Goal: Task Accomplishment & Management: Manage account settings

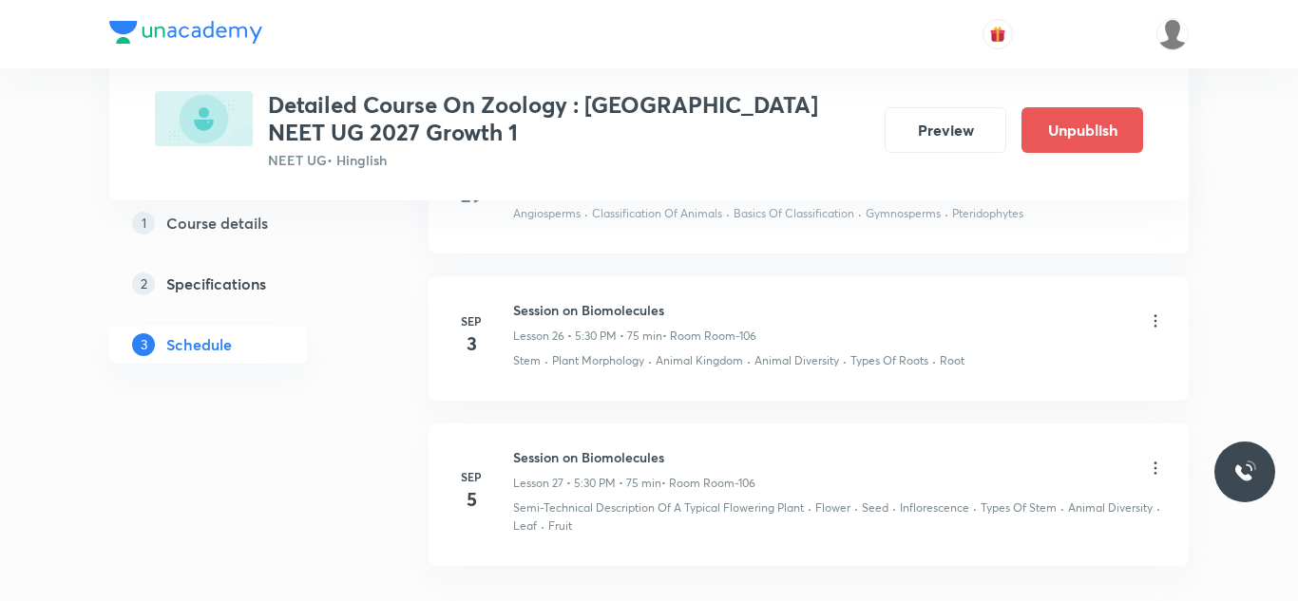
scroll to position [4805, 0]
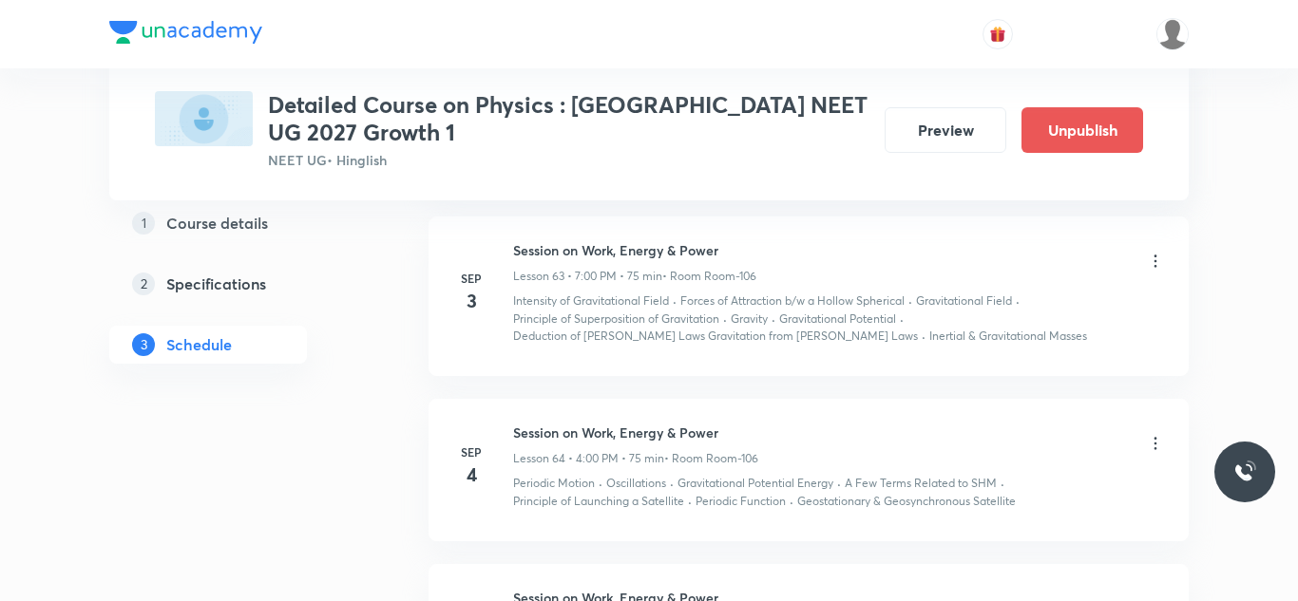
scroll to position [10783, 0]
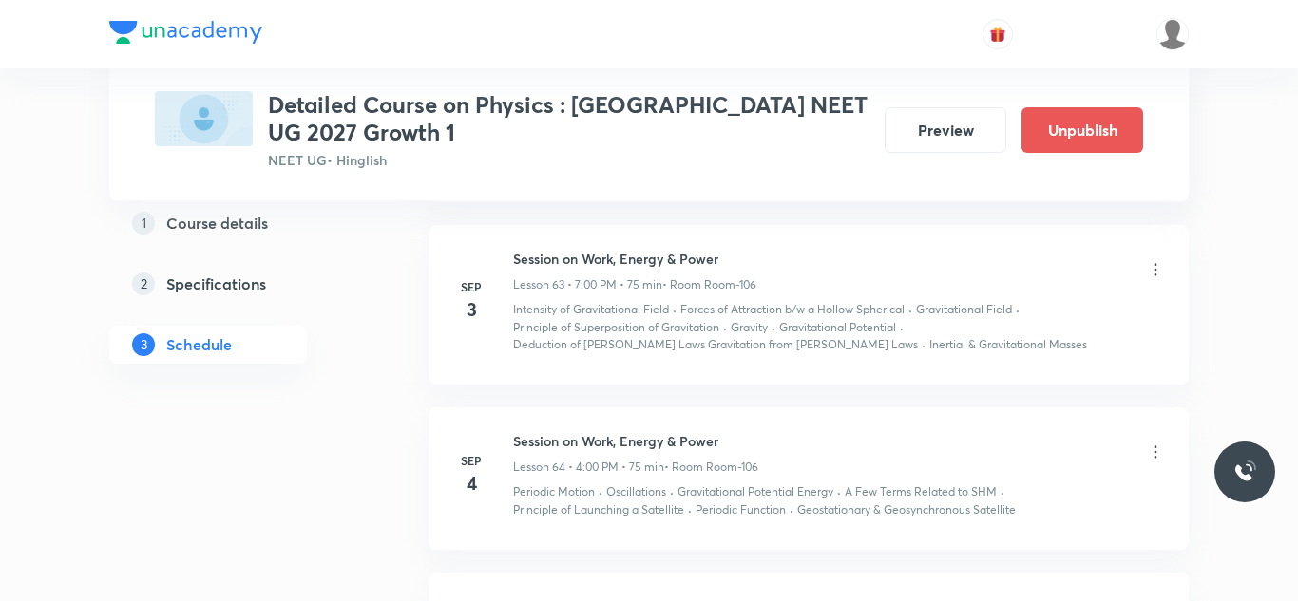
click at [1154, 278] on icon at bounding box center [1155, 269] width 19 height 19
click at [1025, 317] on li "Edit" at bounding box center [1060, 318] width 208 height 35
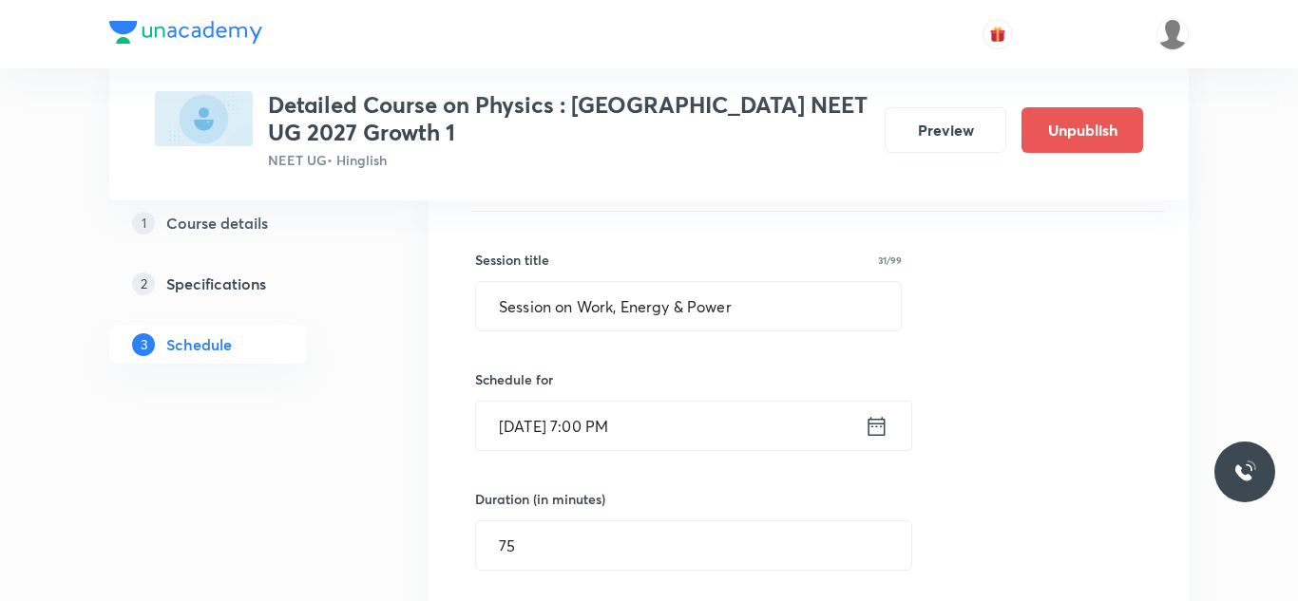
scroll to position [9925, 0]
click at [525, 431] on input "Sep 3, 2025, 7:00 PM" at bounding box center [670, 428] width 388 height 48
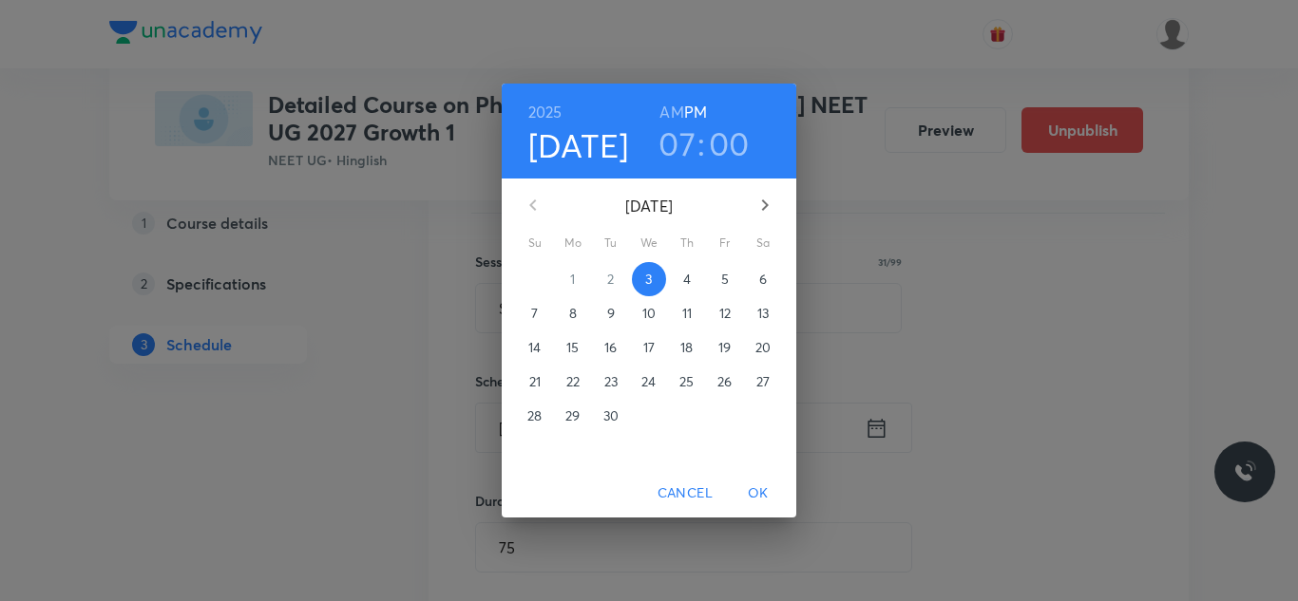
click at [755, 206] on icon "button" at bounding box center [764, 205] width 23 height 23
click at [540, 205] on icon "button" at bounding box center [532, 205] width 23 height 23
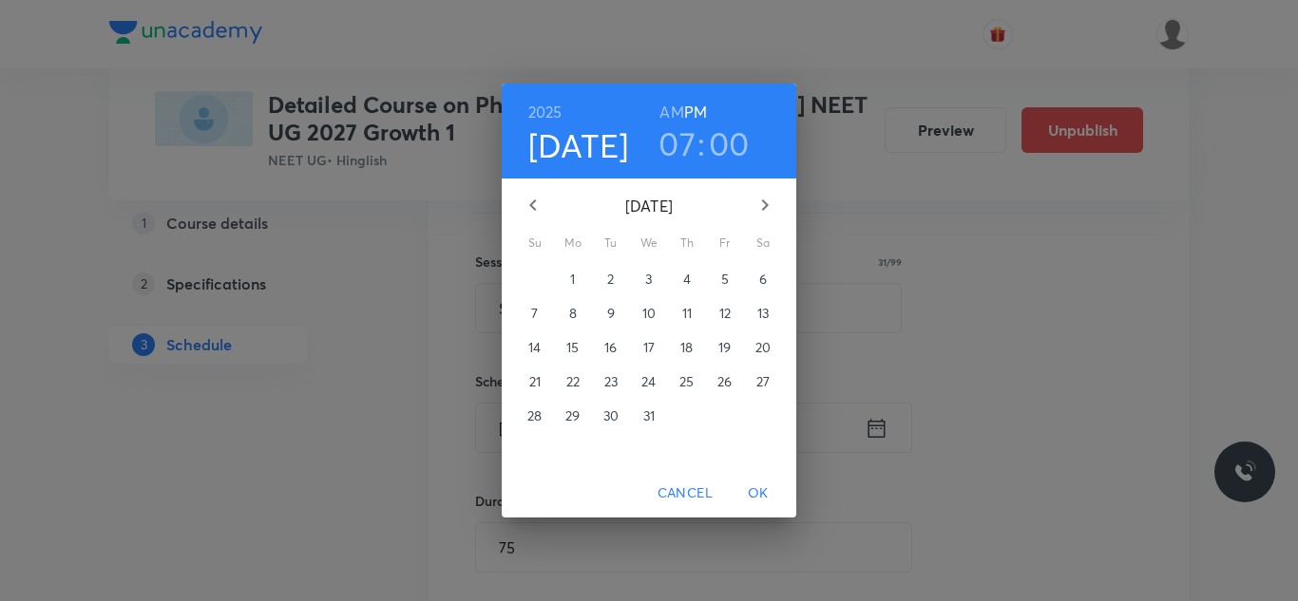
click at [754, 285] on span "6" at bounding box center [763, 279] width 34 height 19
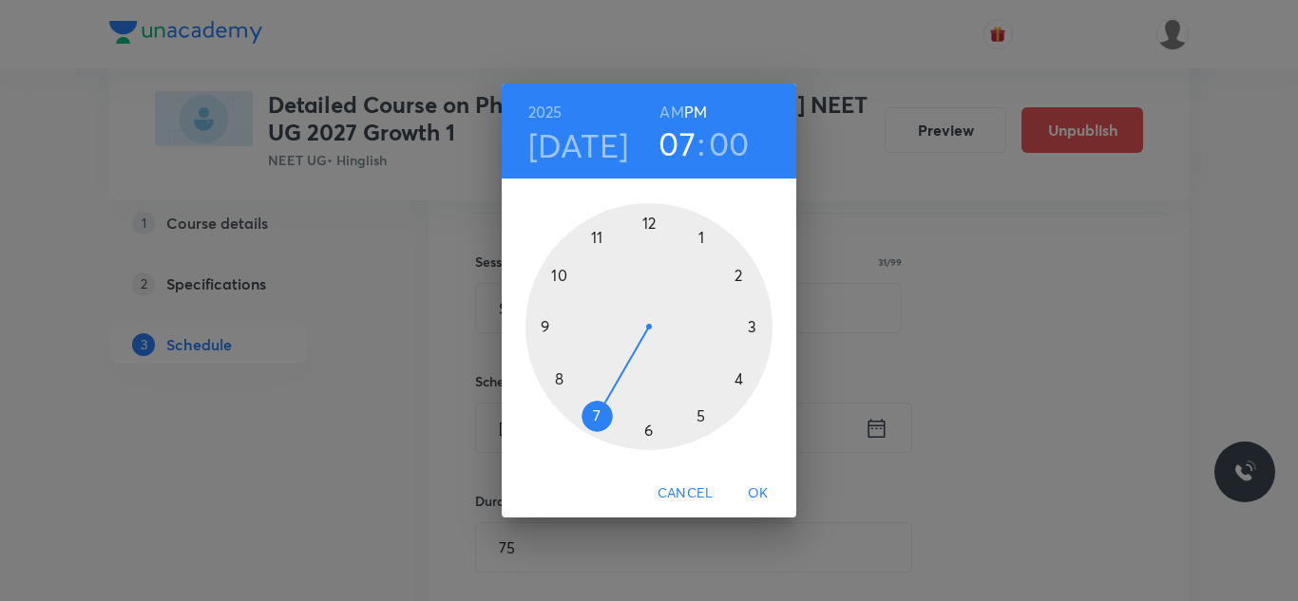
click at [759, 496] on span "OK" at bounding box center [758, 494] width 46 height 24
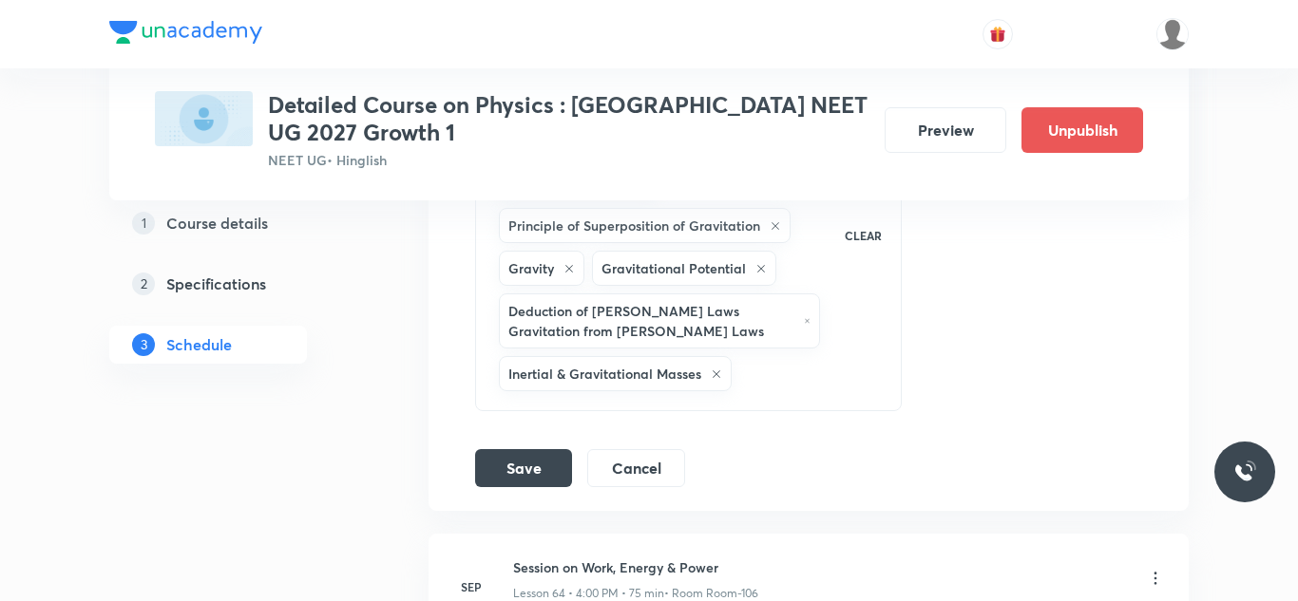
scroll to position [10763, 0]
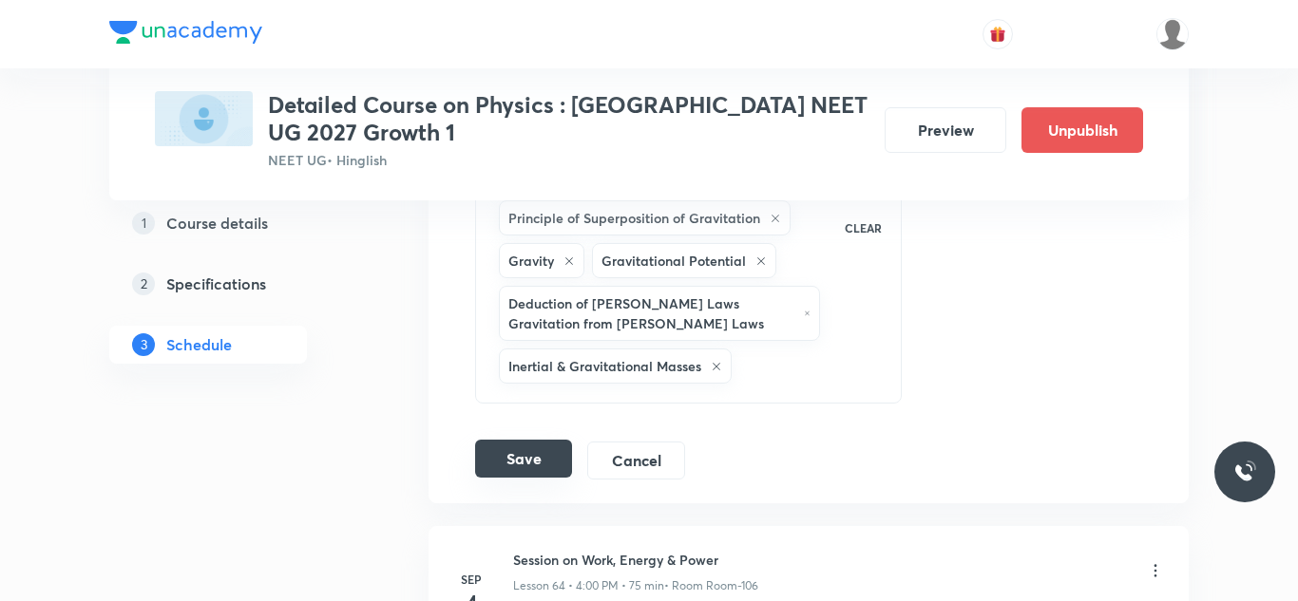
click at [548, 452] on button "Save" at bounding box center [523, 459] width 97 height 38
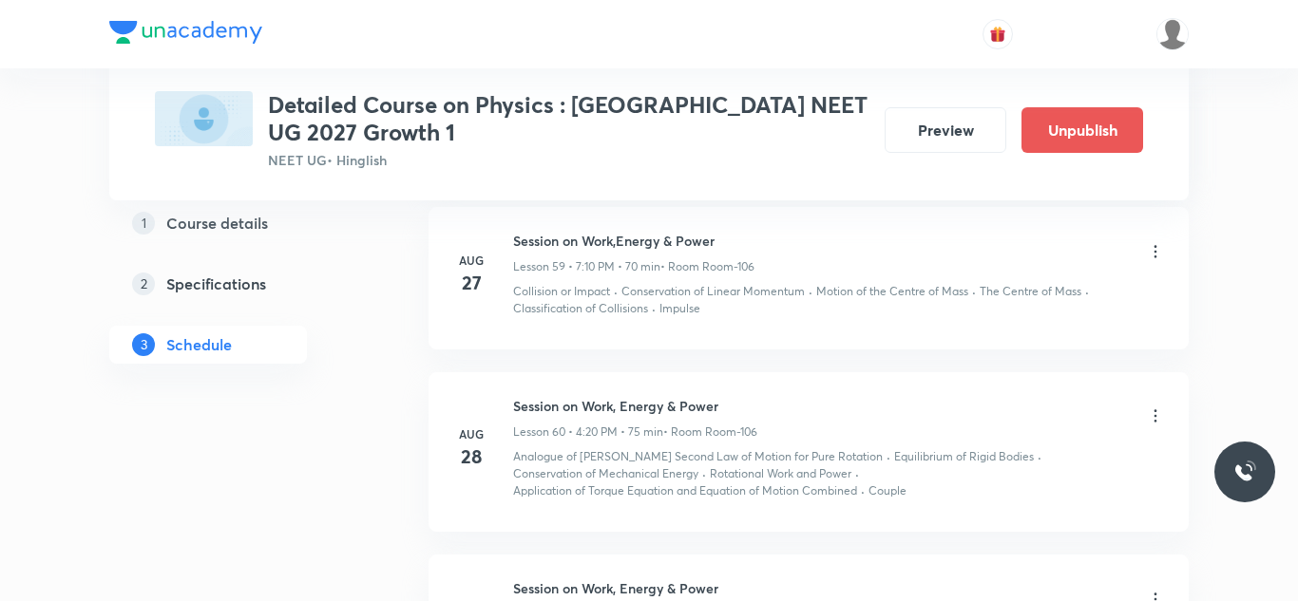
scroll to position [9241, 0]
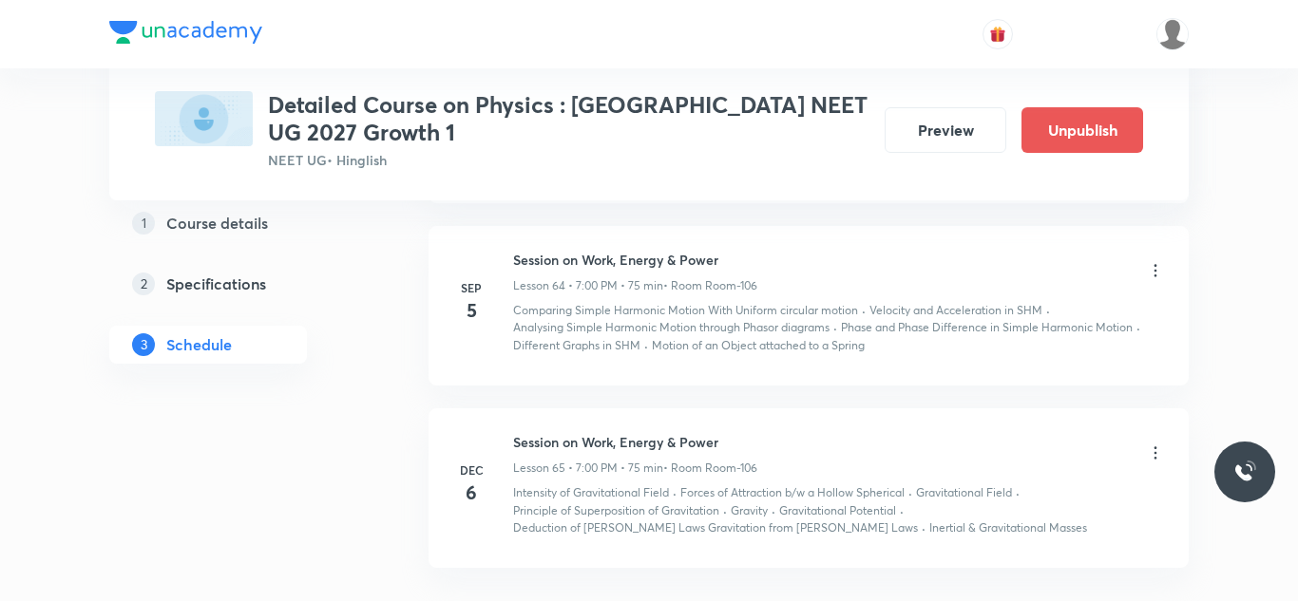
scroll to position [11094, 0]
